Goal: Information Seeking & Learning: Learn about a topic

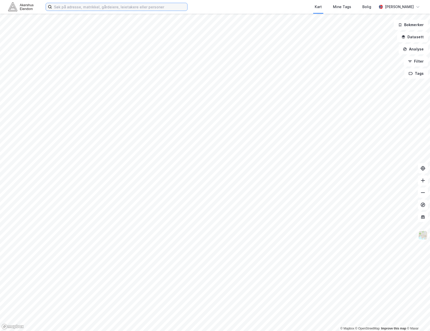
click at [160, 7] on input at bounding box center [119, 7] width 135 height 8
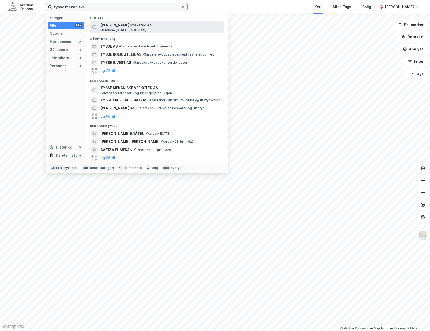
type input "tysse mekaniske"
click at [147, 27] on span "[PERSON_NAME] Verksted AS" at bounding box center [161, 25] width 122 height 6
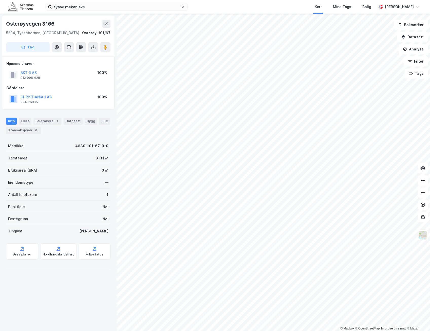
click at [36, 22] on div "Osterøyvegen 3166" at bounding box center [30, 24] width 49 height 8
copy div "Osterøyvegen 3166"
click at [0, 0] on button "BKT 3 AS" at bounding box center [0, 0] width 0 height 0
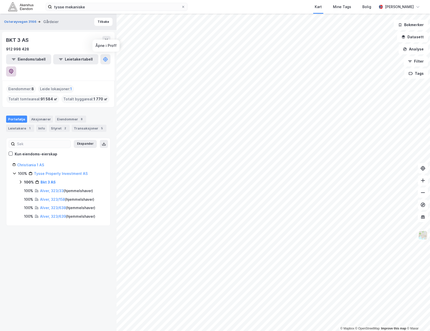
click at [16, 66] on button at bounding box center [11, 71] width 10 height 10
